Goal: Task Accomplishment & Management: Complete application form

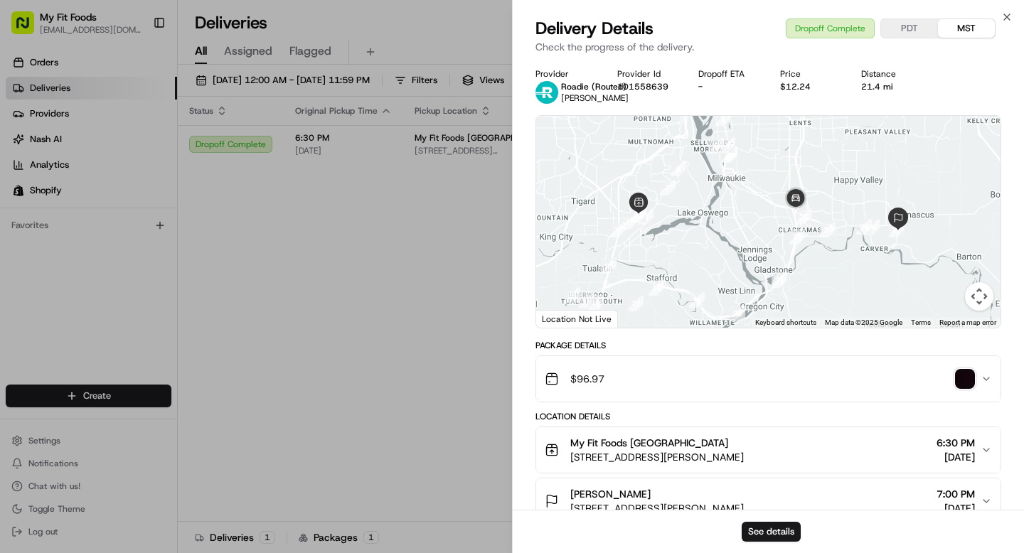
scroll to position [368, 0]
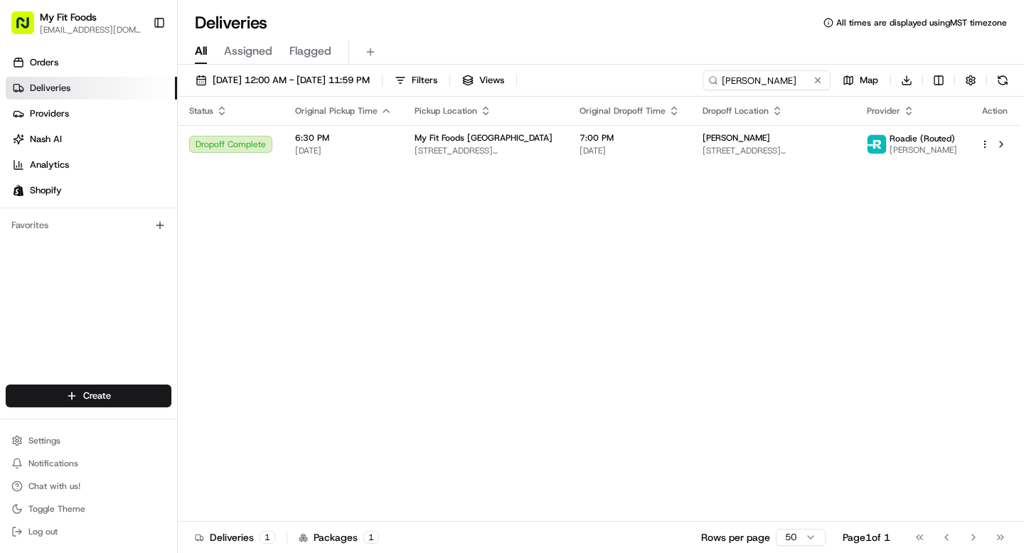
click at [60, 95] on link "Deliveries" at bounding box center [91, 88] width 171 height 23
click at [820, 80] on button at bounding box center [817, 80] width 14 height 14
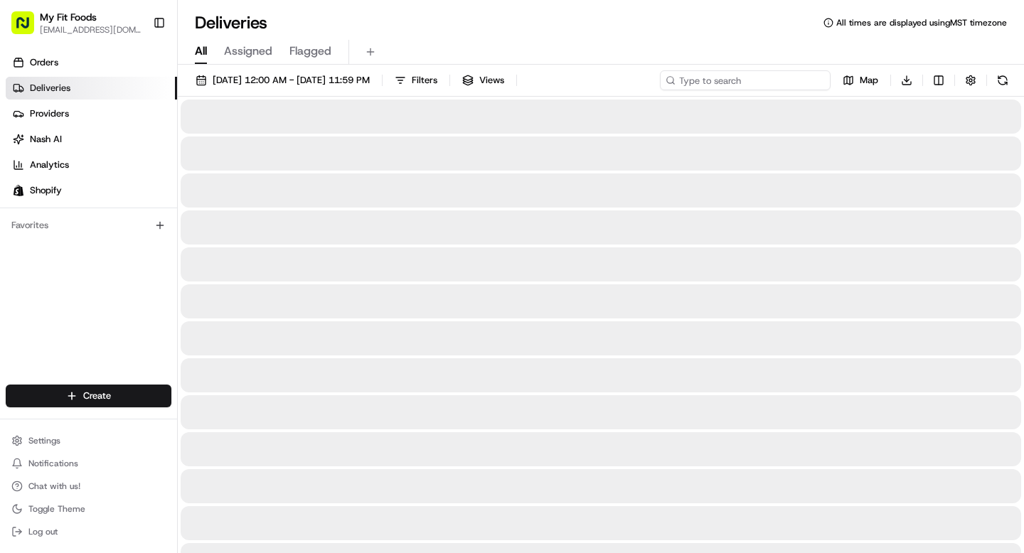
click at [729, 80] on input at bounding box center [745, 80] width 171 height 20
paste input "870534"
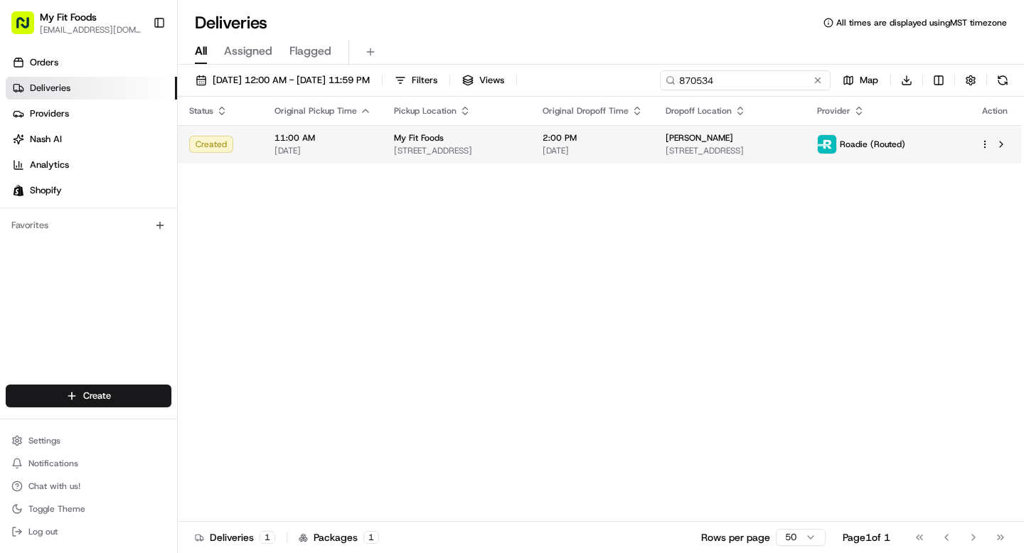
type input "870534"
click at [987, 143] on html "My Fit Foods [EMAIL_ADDRESS][DOMAIN_NAME] Toggle Sidebar Orders Deliveries Prov…" at bounding box center [512, 276] width 1024 height 553
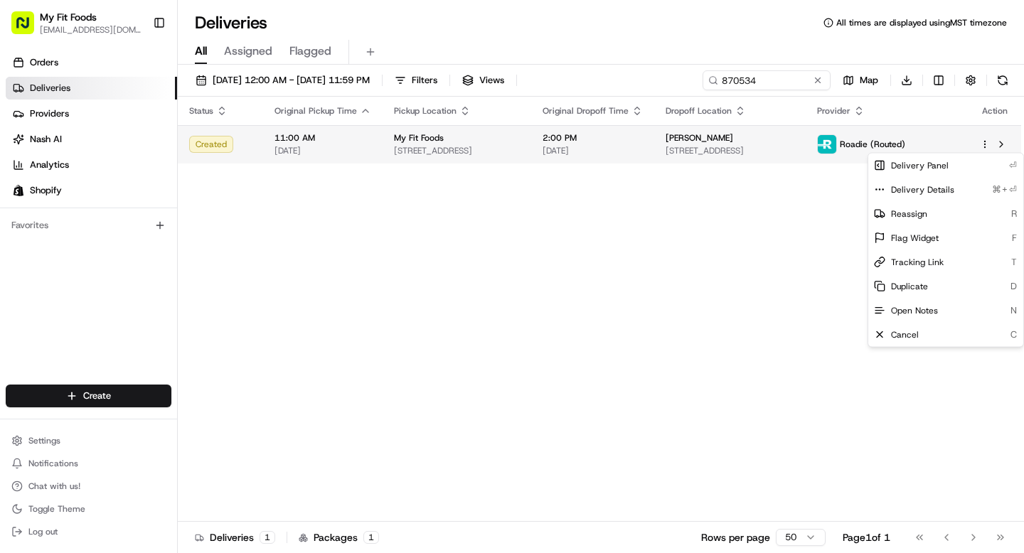
click at [736, 140] on html "My Fit Foods [EMAIL_ADDRESS][DOMAIN_NAME] Toggle Sidebar Orders Deliveries Prov…" at bounding box center [512, 276] width 1024 height 553
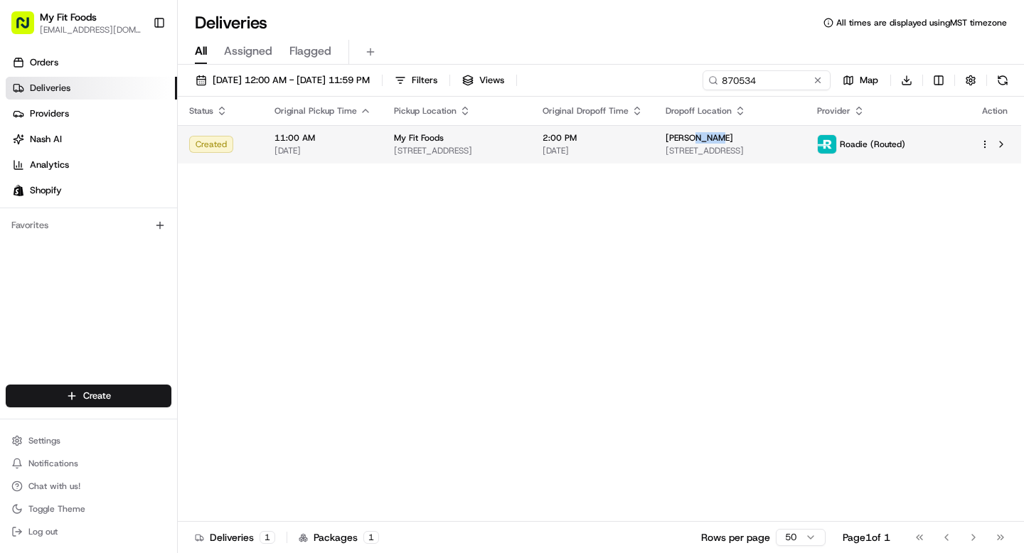
click at [733, 140] on span "[PERSON_NAME]" at bounding box center [699, 137] width 68 height 11
click at [780, 146] on span "[STREET_ADDRESS]" at bounding box center [729, 150] width 129 height 11
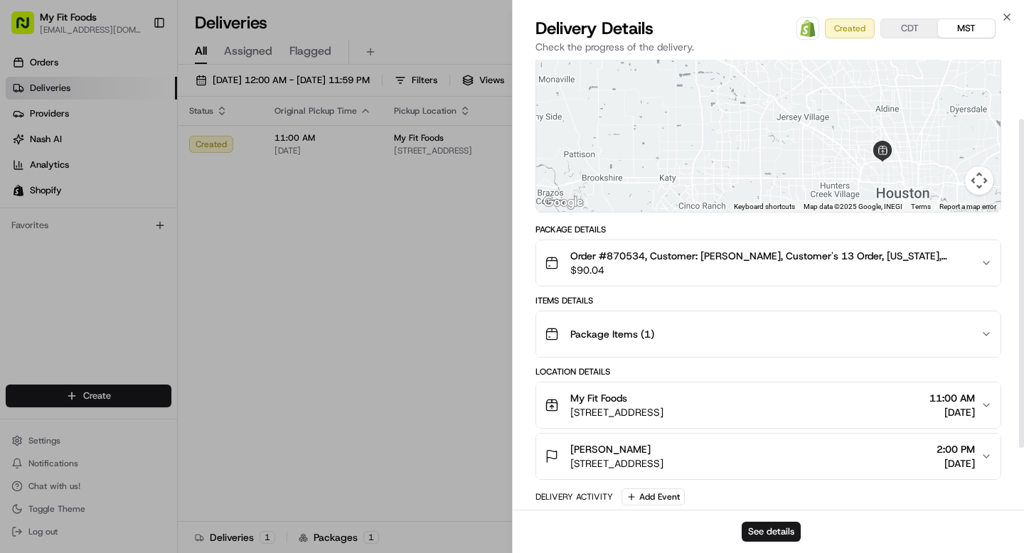
scroll to position [166, 0]
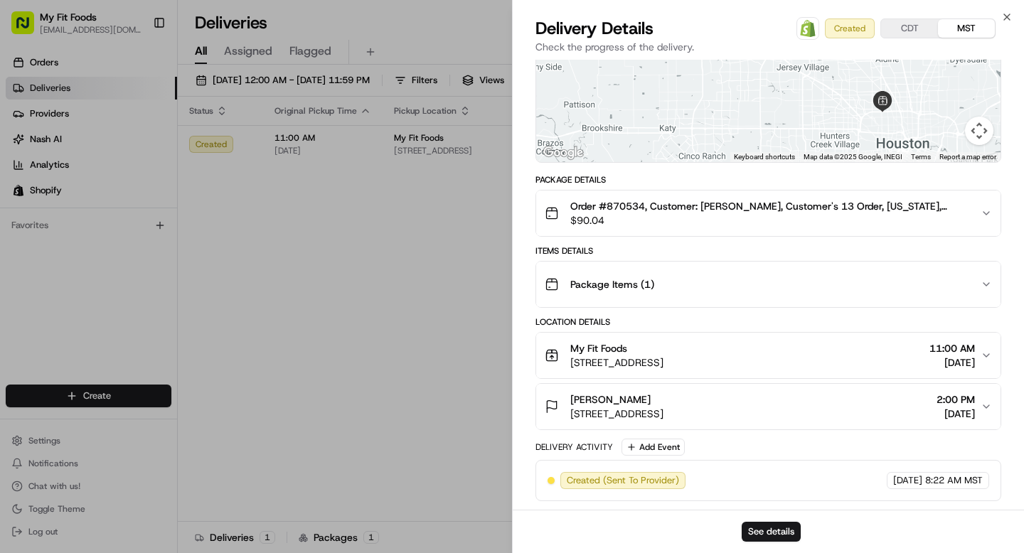
click at [980, 409] on icon "button" at bounding box center [985, 406] width 11 height 11
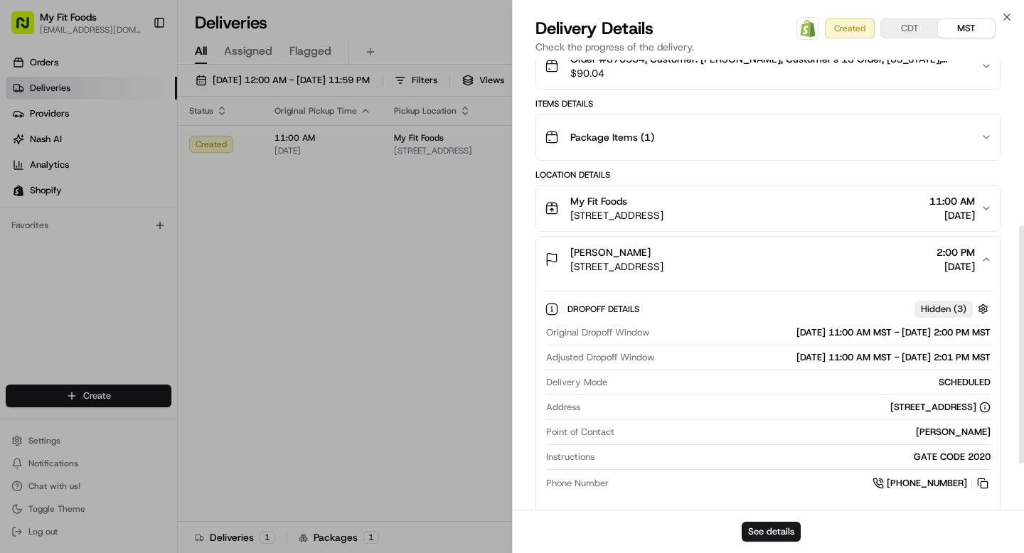
scroll to position [324, 0]
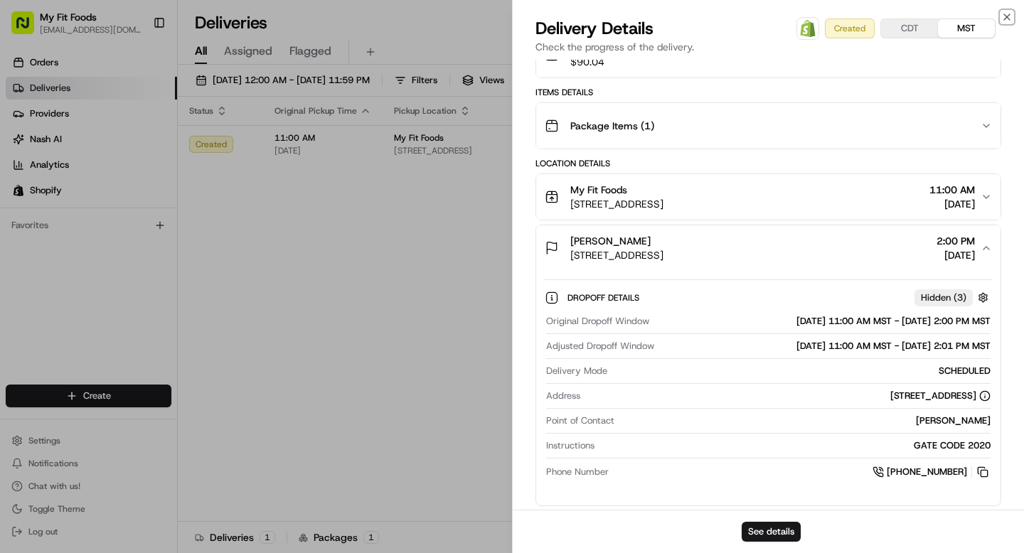
click at [1006, 17] on icon "button" at bounding box center [1007, 17] width 6 height 6
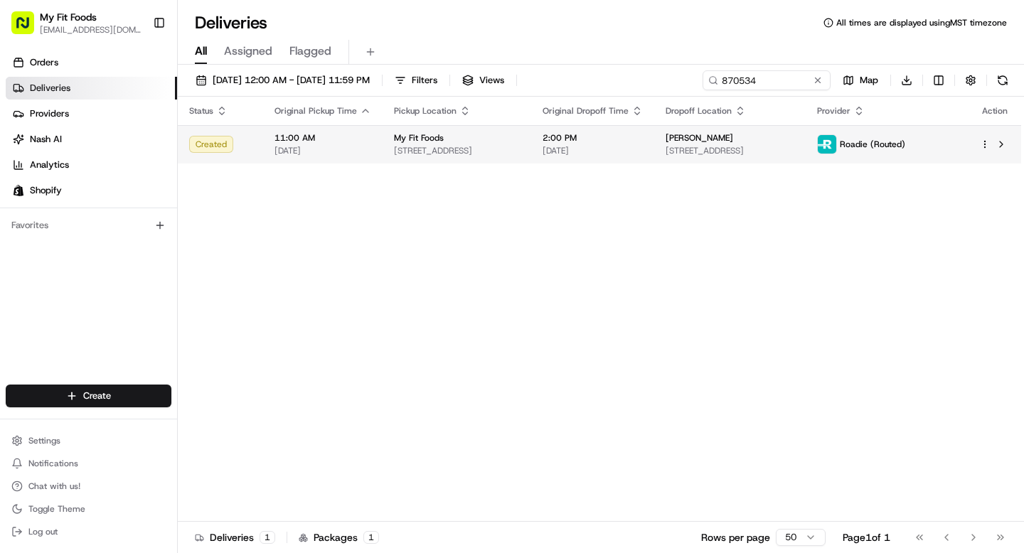
click at [982, 146] on html "My Fit Foods [EMAIL_ADDRESS][DOMAIN_NAME] Toggle Sidebar Orders Deliveries Prov…" at bounding box center [512, 276] width 1024 height 553
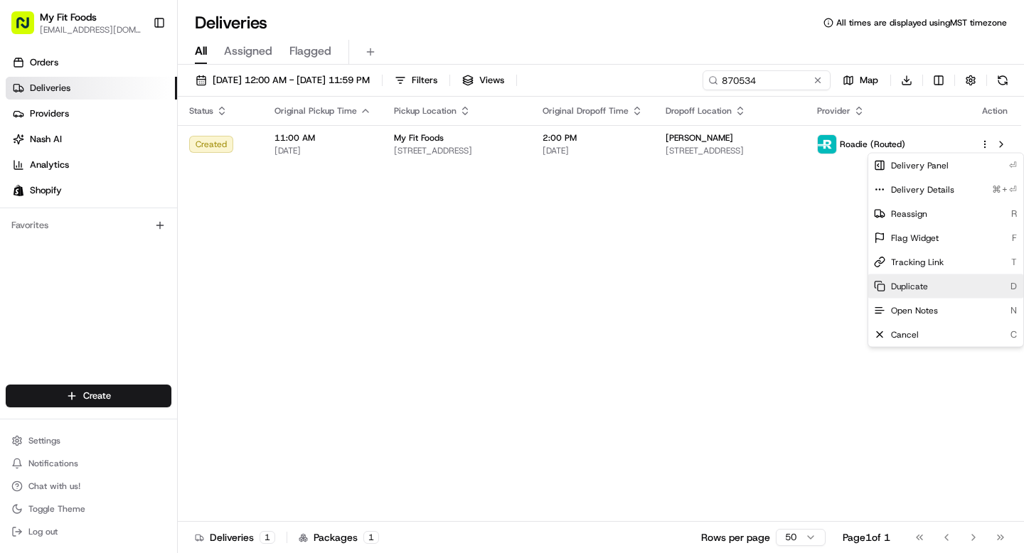
click at [907, 291] on span "Duplicate" at bounding box center [909, 286] width 37 height 11
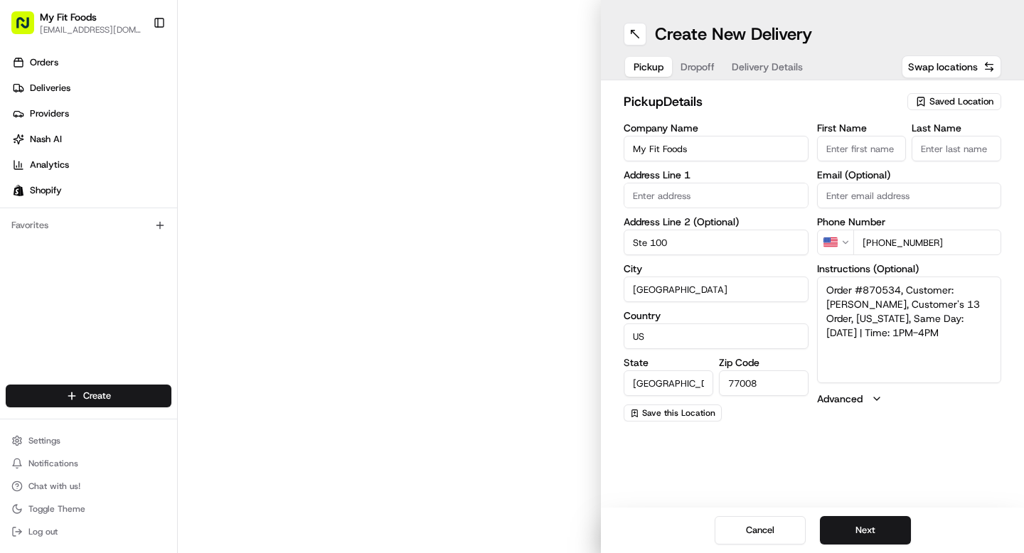
type input "[STREET_ADDRESS]"
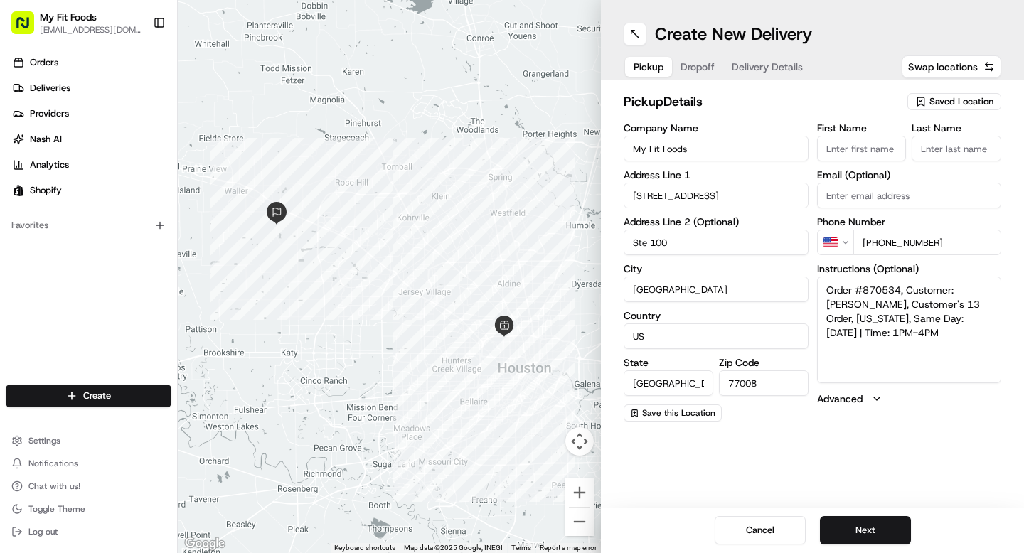
click at [707, 65] on span "Dropoff" at bounding box center [697, 67] width 34 height 14
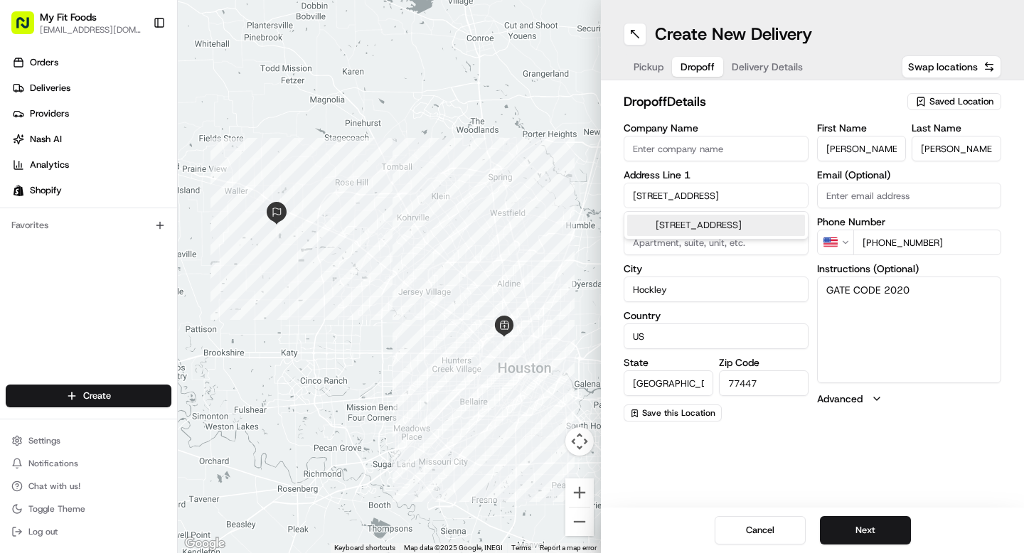
drag, startPoint x: 764, startPoint y: 191, endPoint x: 631, endPoint y: 195, distance: 133.7
click at [631, 195] on input "16230 Tifton Meadow Trl" at bounding box center [715, 196] width 185 height 26
paste input "16318 Pinon Vista Drive Houston TX 77095"
click at [729, 223] on div "16318 Pinon Vista Drive, Houston, TX 77095" at bounding box center [716, 232] width 178 height 34
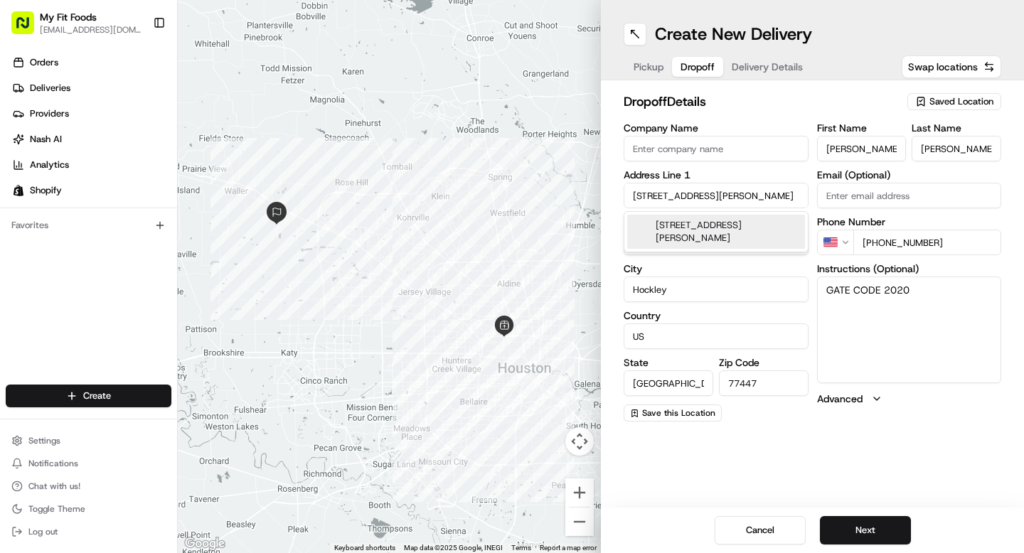
type input "[STREET_ADDRESS][PERSON_NAME]"
type input "Houston"
type input "United States"
type input "77095"
type input "16318 Pinon Vista Drive"
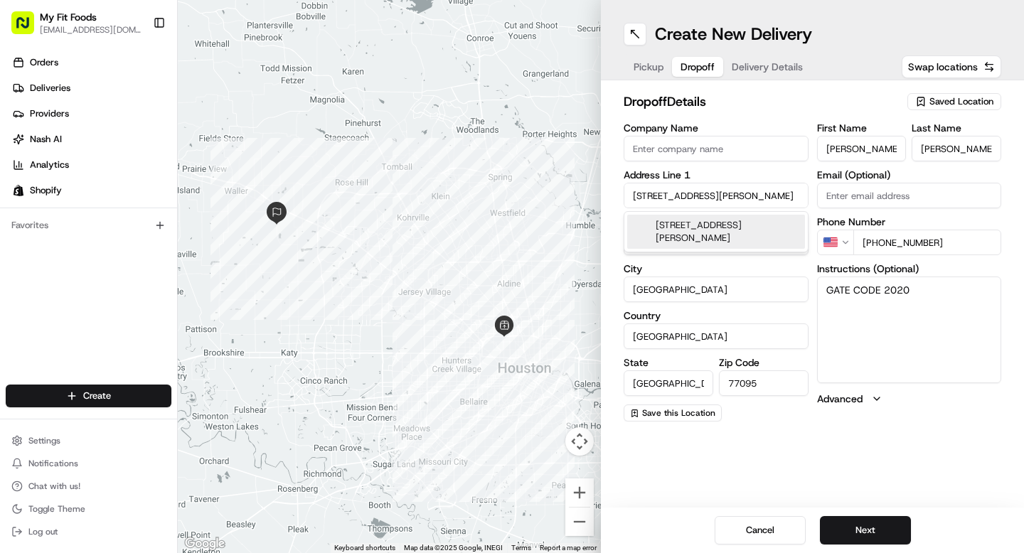
scroll to position [0, 0]
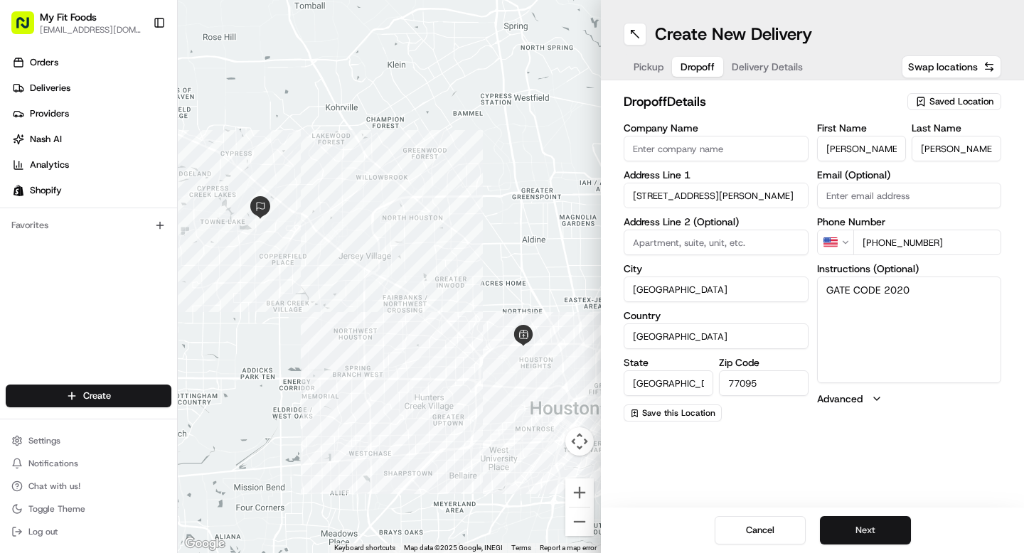
click at [870, 527] on button "Next" at bounding box center [865, 530] width 91 height 28
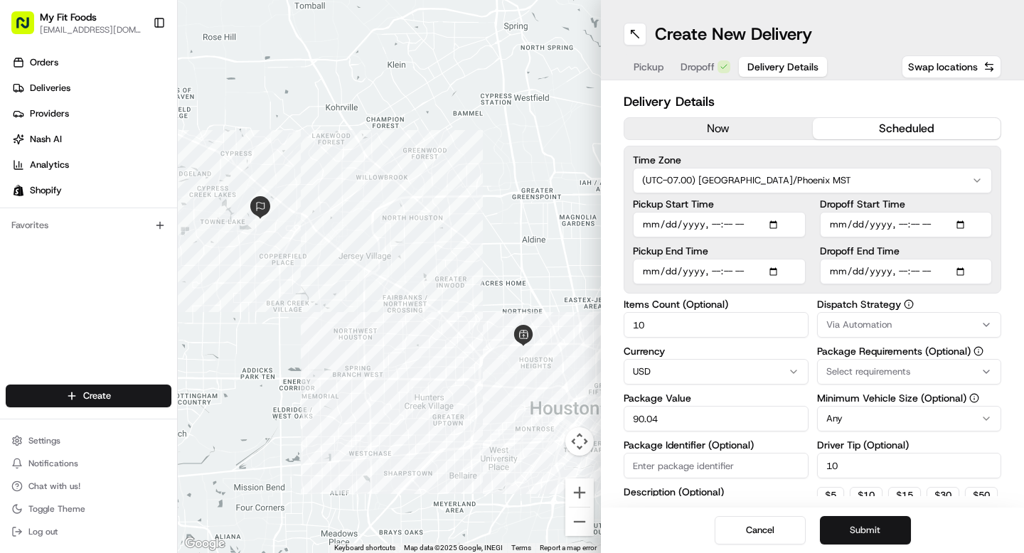
click at [863, 530] on button "Submit" at bounding box center [865, 530] width 91 height 28
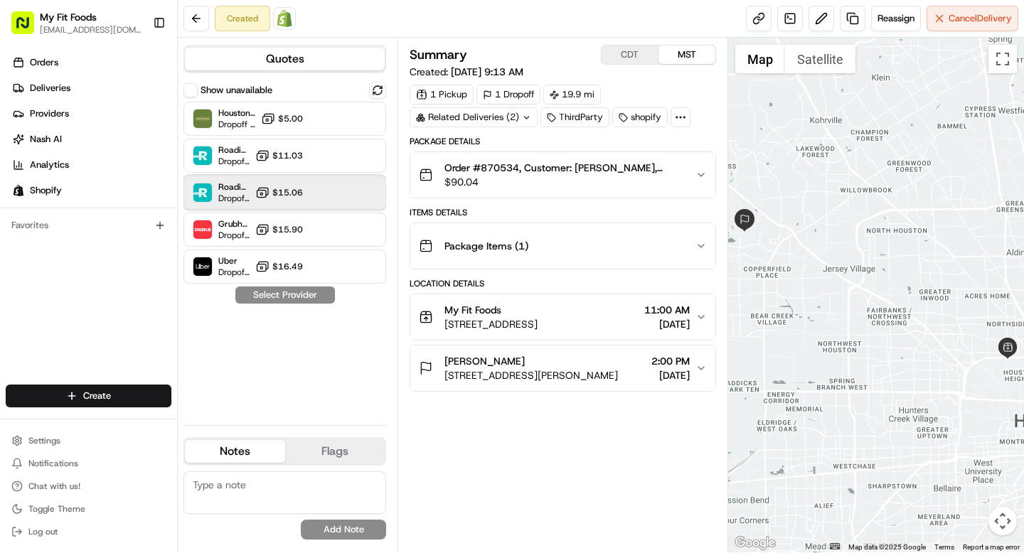
click at [326, 200] on div "Roadie (P2P) Dropoff ETA - $15.06" at bounding box center [284, 193] width 203 height 34
click at [697, 176] on icon "button" at bounding box center [700, 174] width 11 height 11
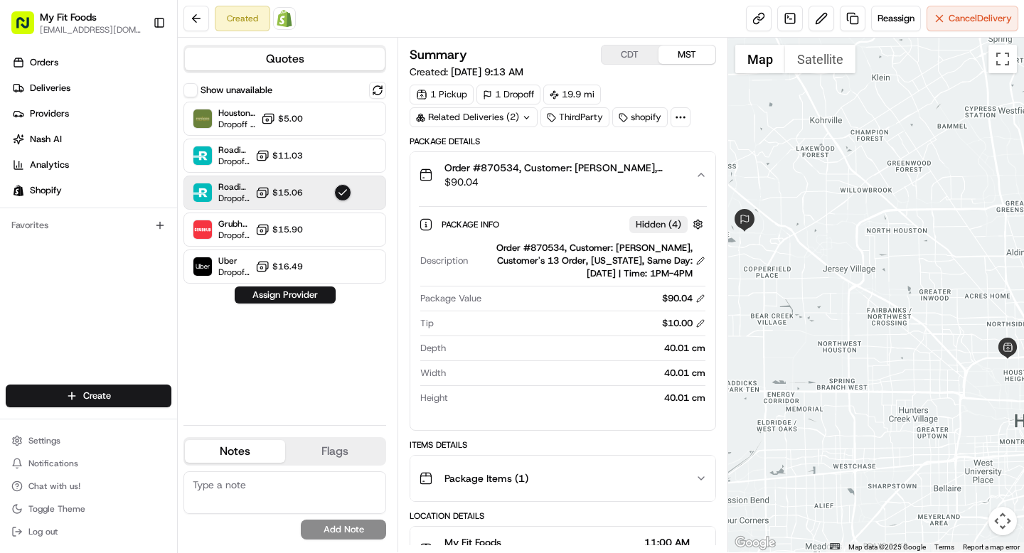
click at [263, 304] on div "Show unavailable Houston Fleet Dropoff ETA - $5.00 Roadie (Routed) Dropoff ETA …" at bounding box center [284, 248] width 203 height 332
click at [263, 292] on button "Assign Provider" at bounding box center [285, 294] width 101 height 17
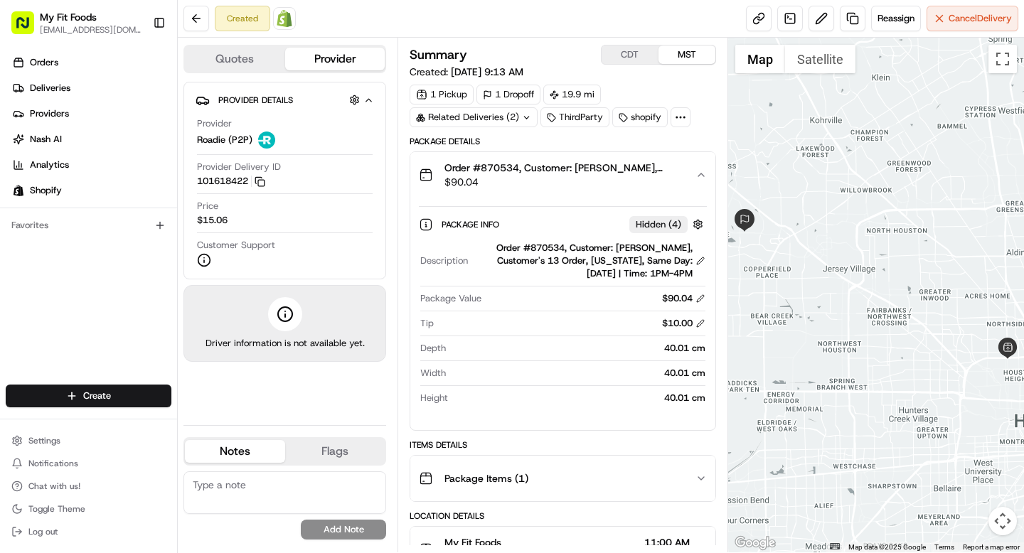
click at [505, 166] on span "Order #870534, Customer: [PERSON_NAME], Customer's 13 Order, [US_STATE], Same D…" at bounding box center [563, 168] width 239 height 14
click at [504, 166] on span "Order #870534, Customer: [PERSON_NAME], Customer's 13 Order, [US_STATE], Same D…" at bounding box center [563, 168] width 239 height 14
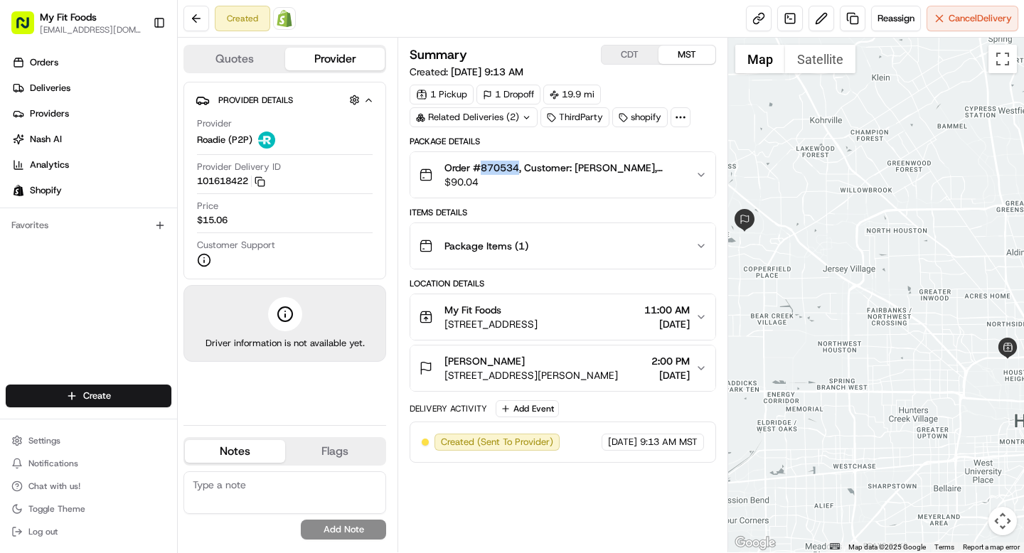
copy span "870534"
click at [140, 94] on link "Deliveries" at bounding box center [91, 88] width 171 height 23
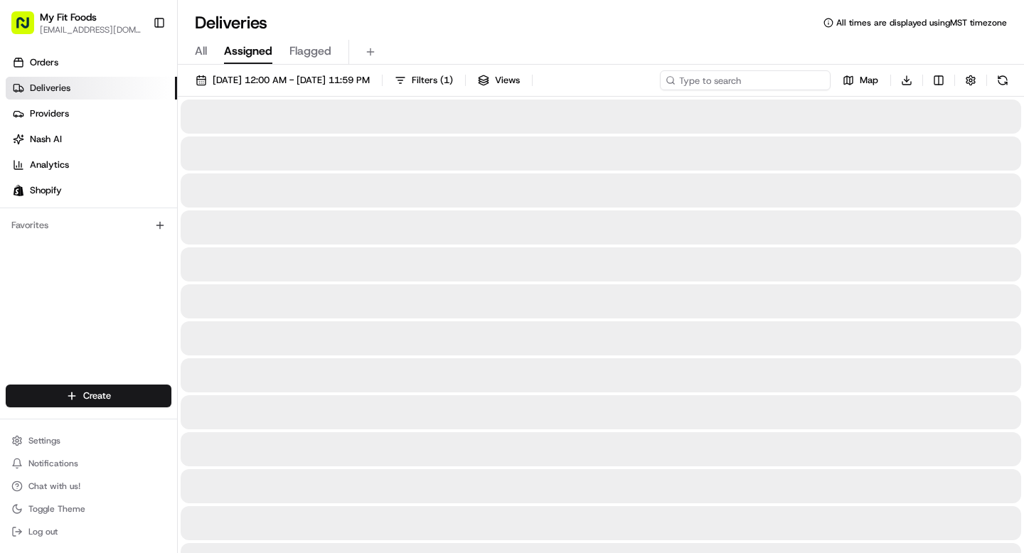
click at [766, 73] on input at bounding box center [745, 80] width 171 height 20
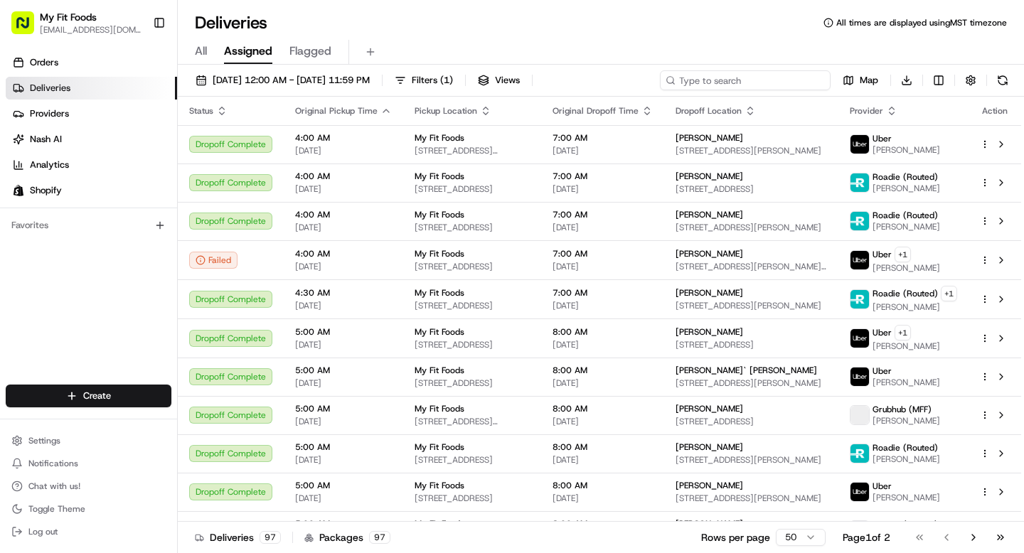
paste input "870534"
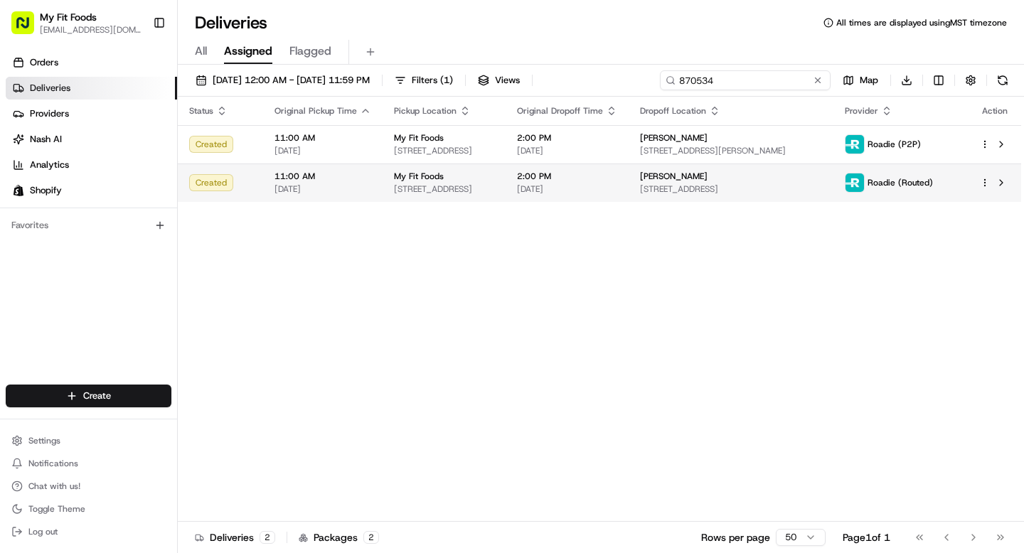
type input "870534"
click at [987, 180] on html "My Fit Foods support@myfitfoods.com Toggle Sidebar Orders Deliveries Providers …" at bounding box center [512, 276] width 1024 height 553
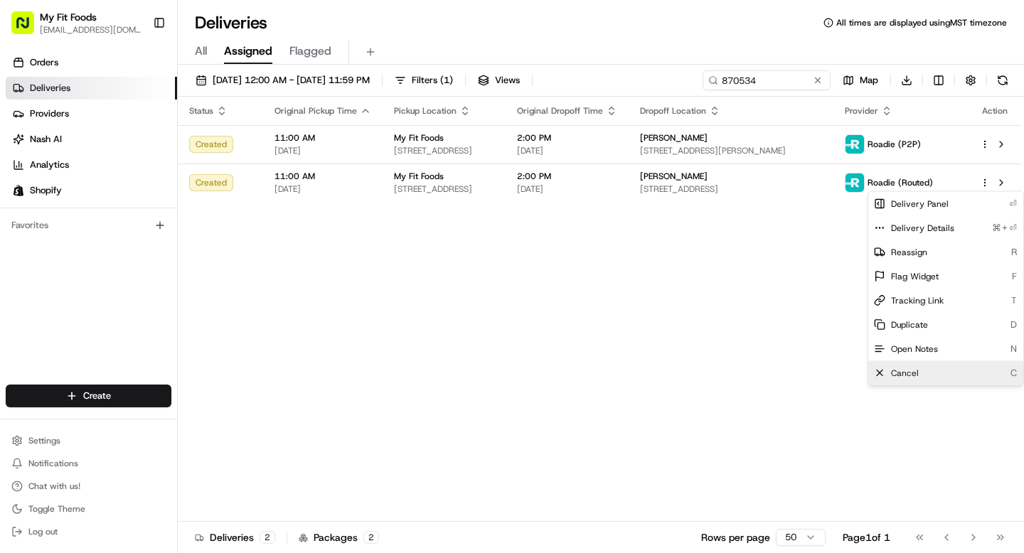
click at [911, 370] on span "Cancel" at bounding box center [905, 373] width 28 height 11
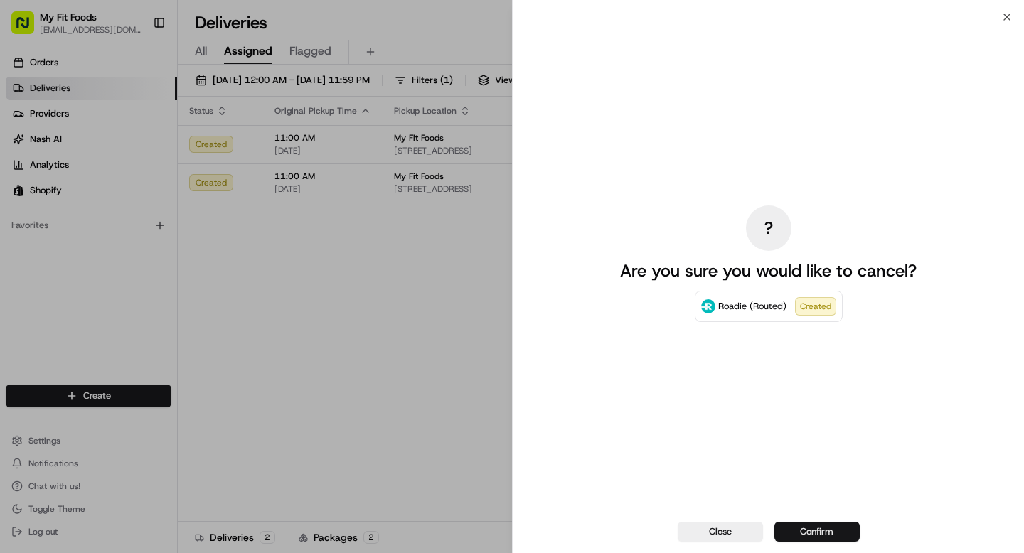
click at [811, 536] on button "Confirm" at bounding box center [816, 532] width 85 height 20
